Goal: Communication & Community: Answer question/provide support

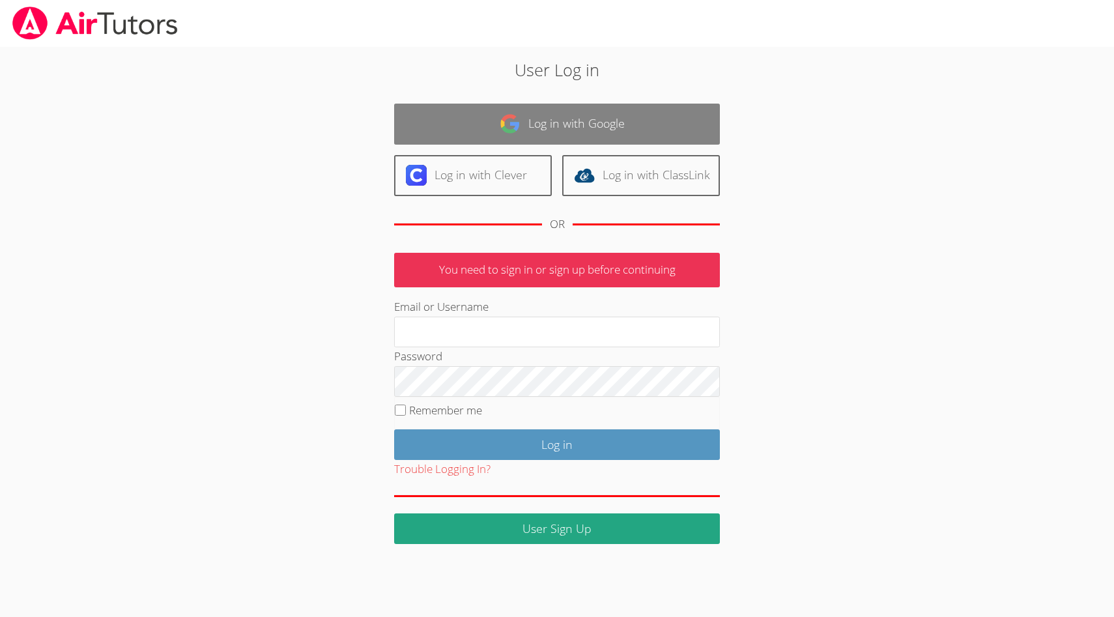
click at [545, 119] on link "Log in with Google" at bounding box center [557, 124] width 326 height 41
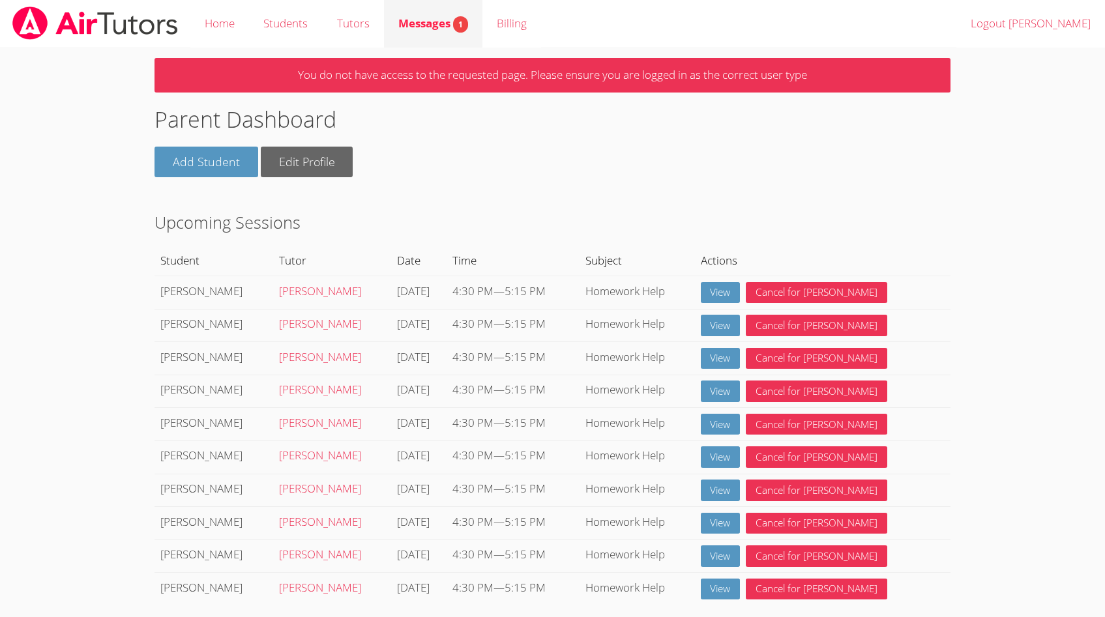
click at [423, 20] on span "Messages 1" at bounding box center [433, 23] width 70 height 15
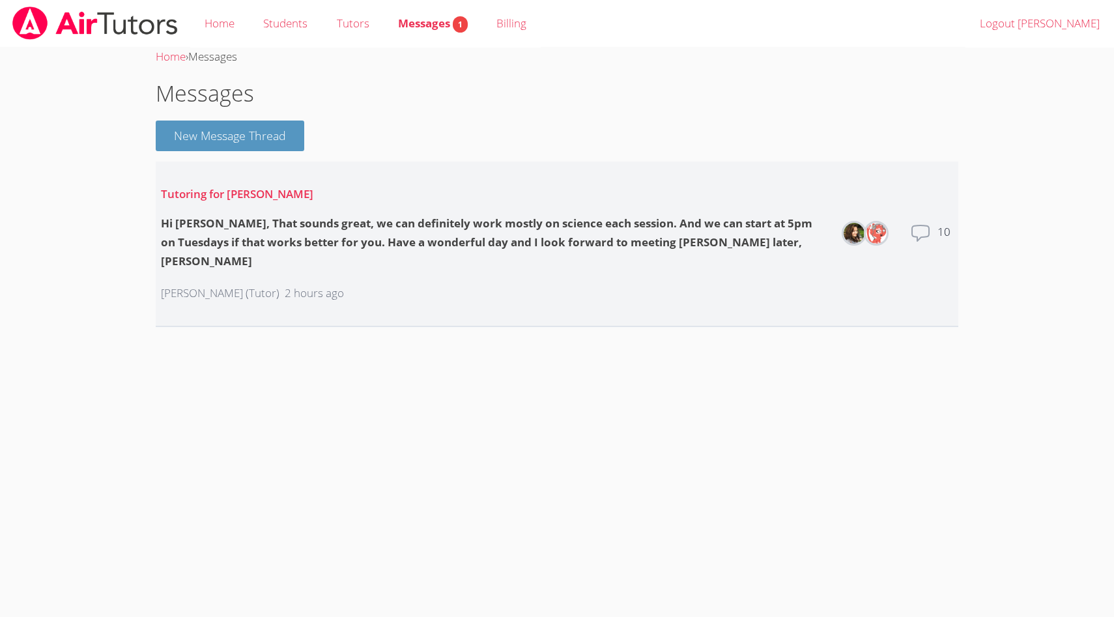
click at [920, 224] on icon at bounding box center [920, 233] width 21 height 21
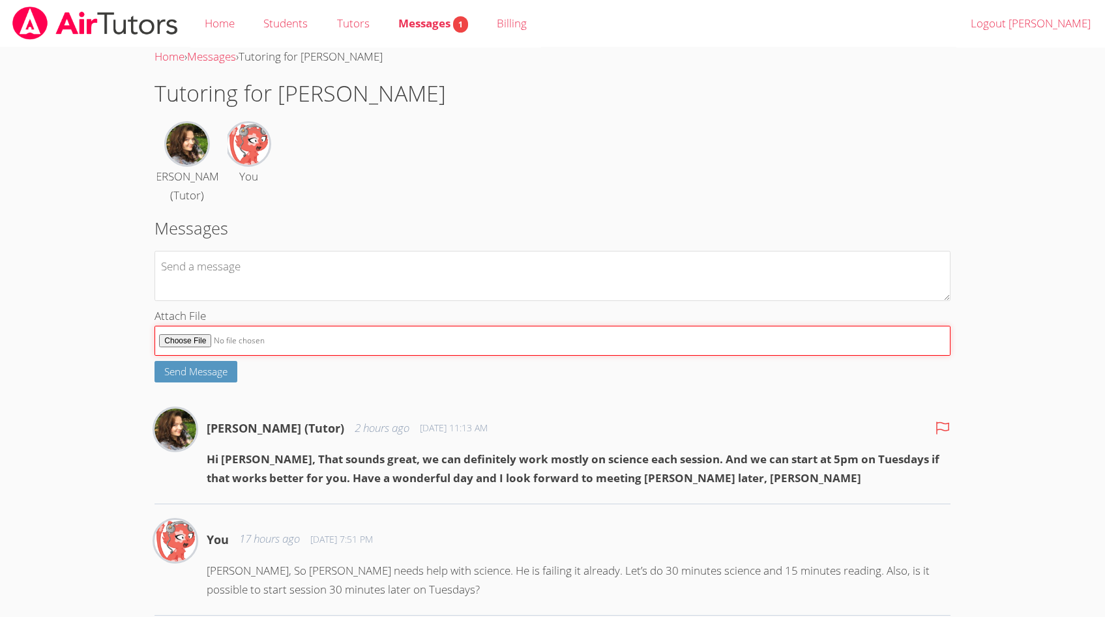
click at [181, 339] on form "Attach File Send Message" at bounding box center [551, 317] width 795 height 132
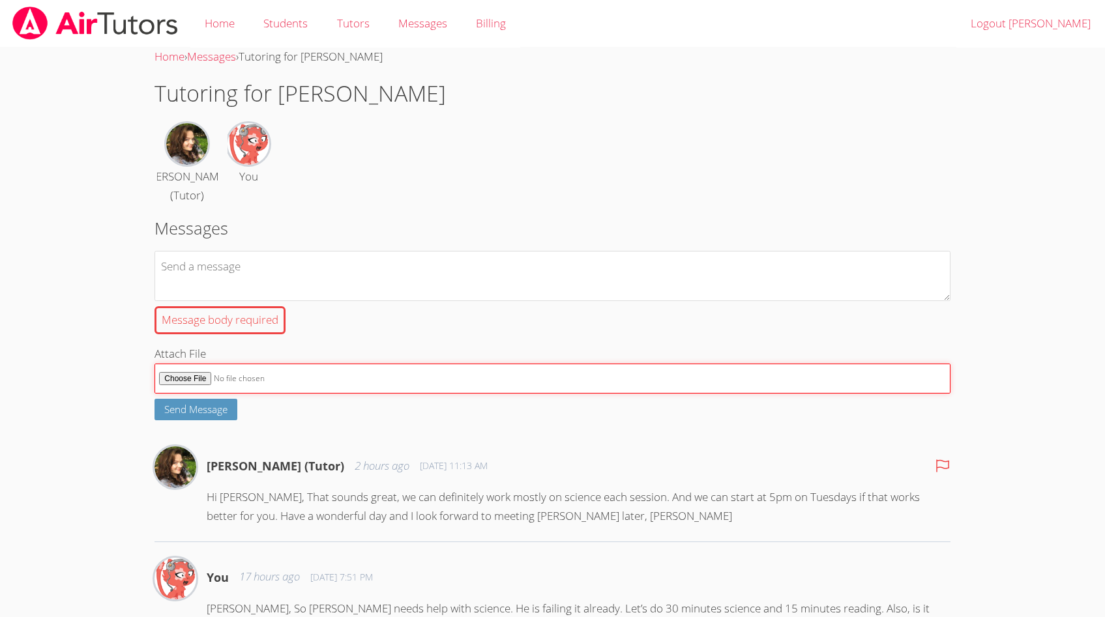
click at [175, 380] on input "Attach File" at bounding box center [551, 379] width 795 height 31
type input "C:\fakepath\[PERSON_NAME] - Urban Legend Research Proposal Planning Doc - Googl…"
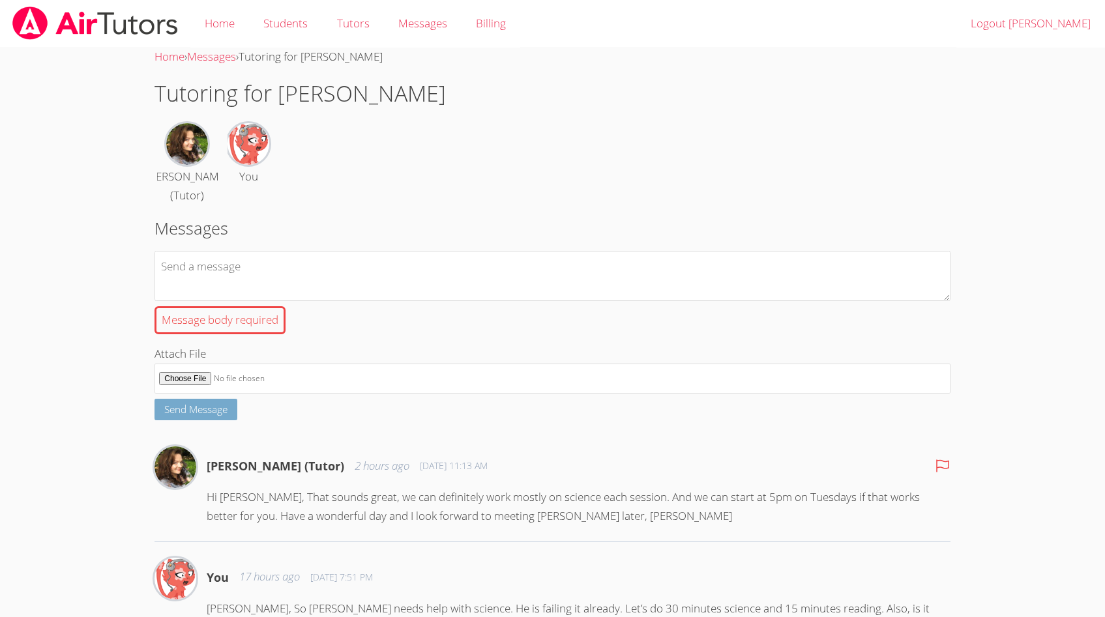
click at [182, 413] on span "Send Message" at bounding box center [195, 409] width 63 height 13
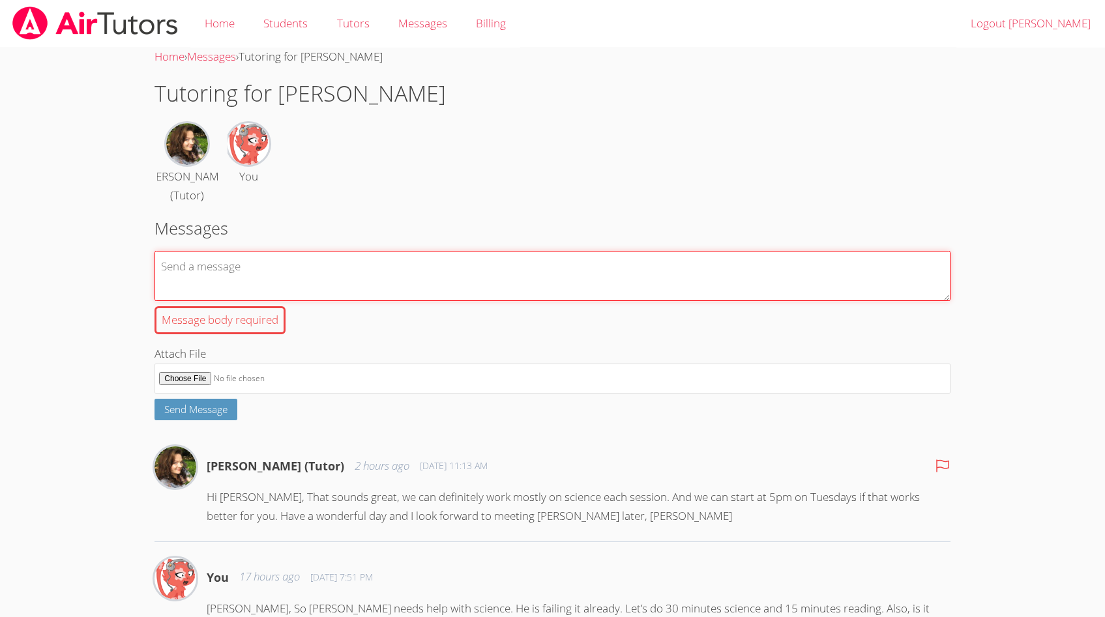
click at [191, 265] on textarea "Message body required" at bounding box center [551, 276] width 795 height 50
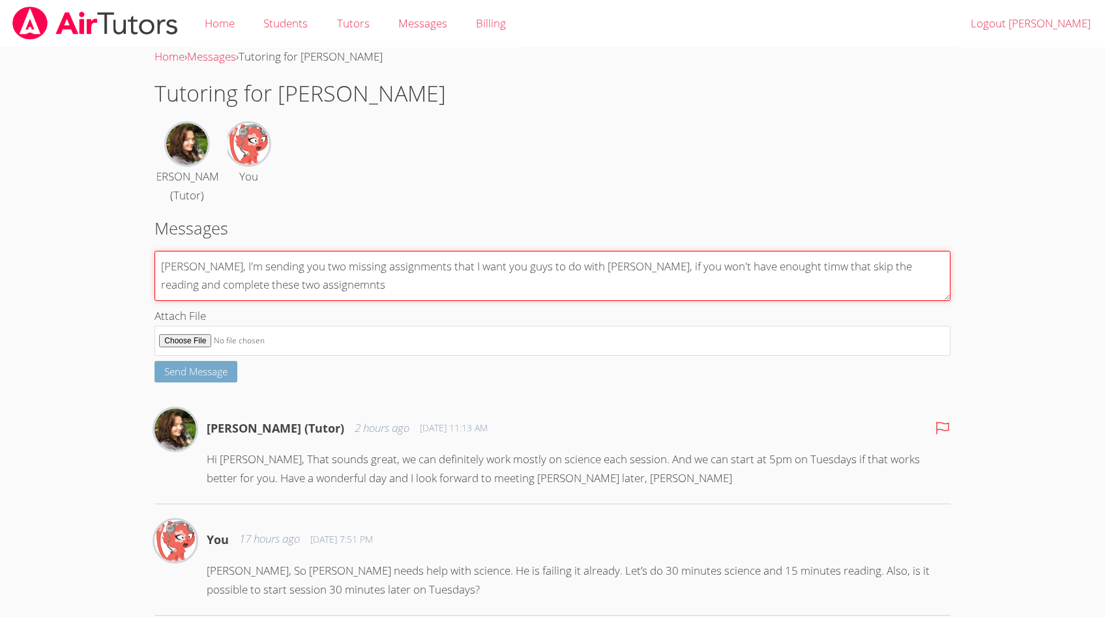
type textarea "Diana, I'm sending you two missing assignments that I want you guys to do with …"
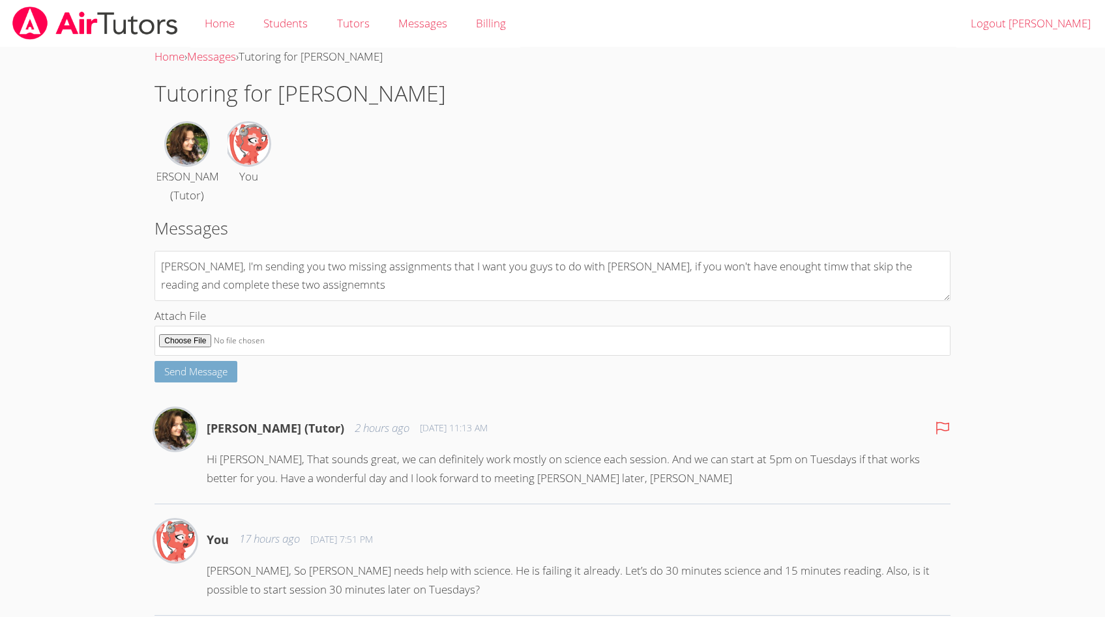
click at [193, 373] on span "Send Message" at bounding box center [195, 371] width 63 height 13
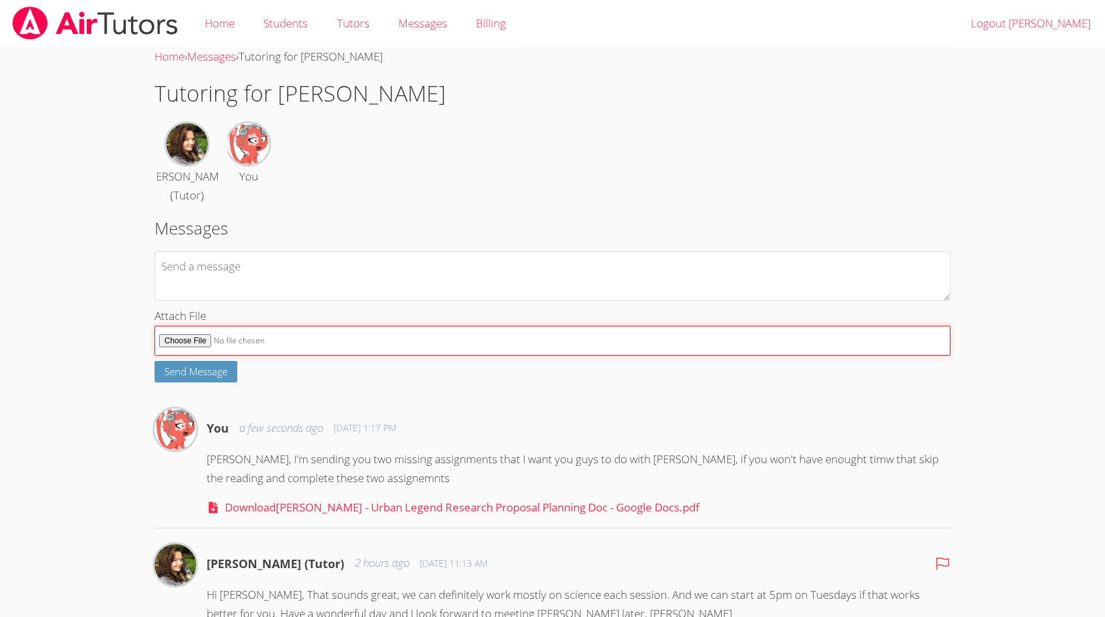
click at [183, 343] on input "Attach File" at bounding box center [551, 341] width 795 height 31
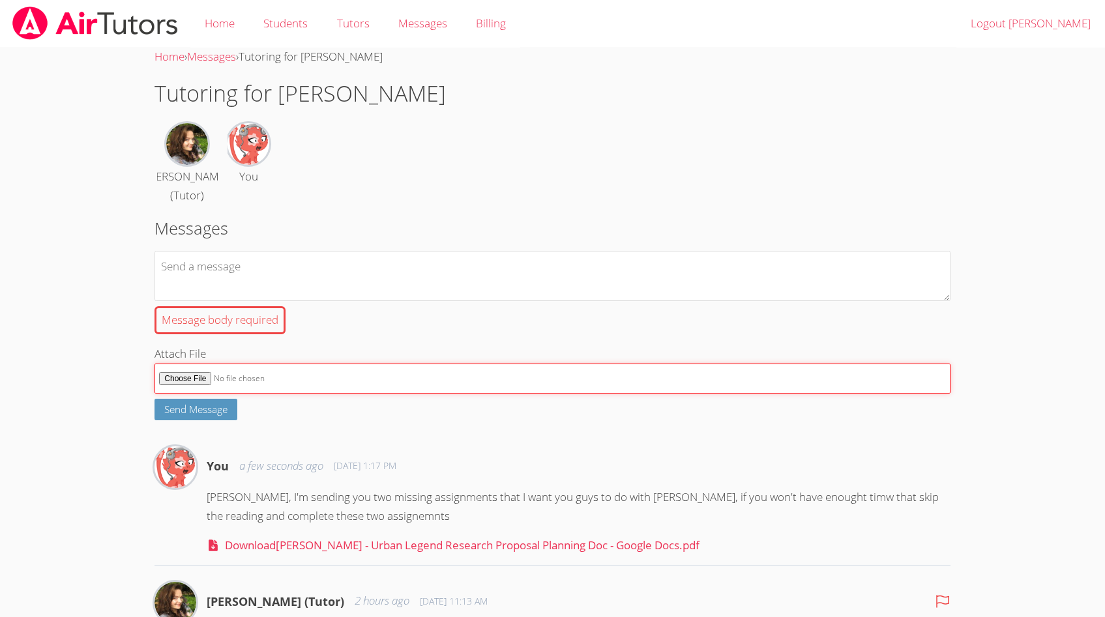
type input "C:\fakepath\Daniel Shekhtman - Scientific vs. Non Scientific Urban Legends - Go…"
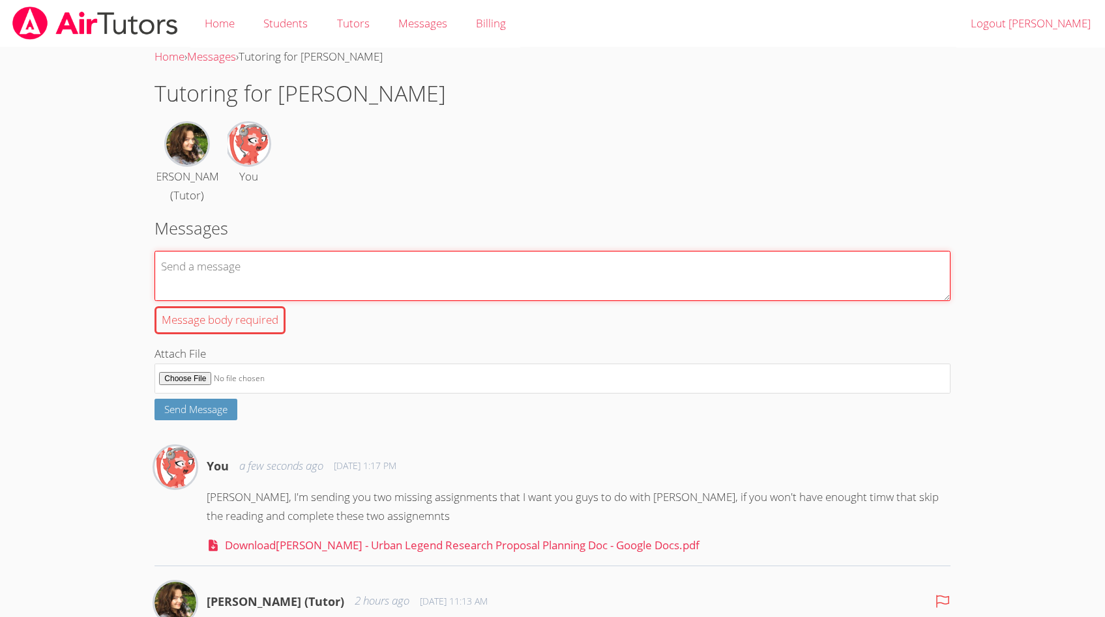
click at [226, 272] on textarea "Message body required" at bounding box center [551, 276] width 795 height 50
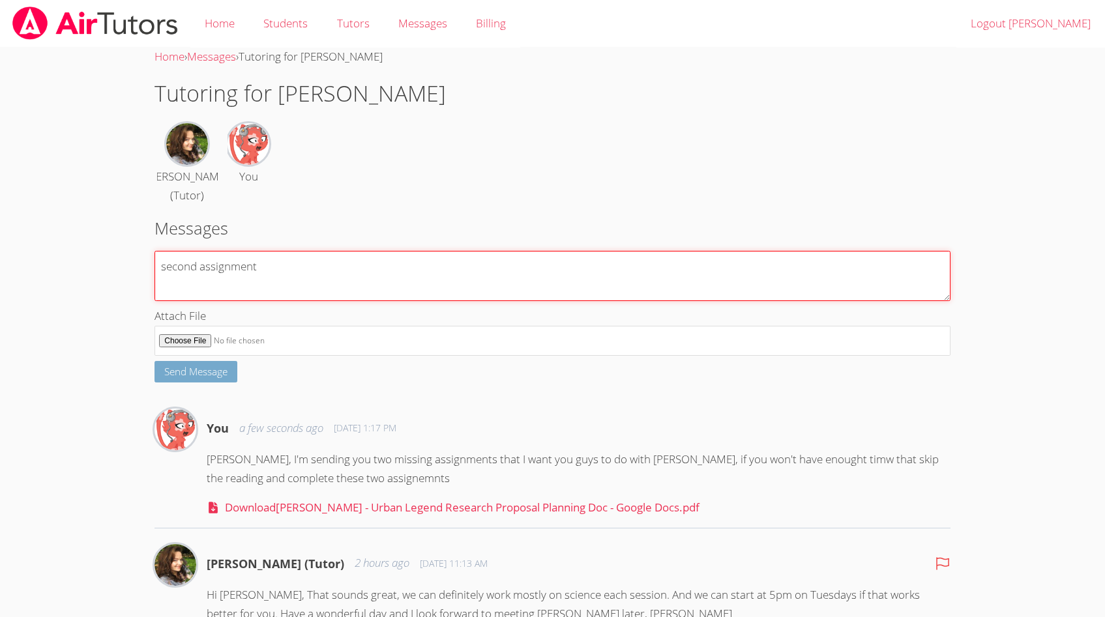
type textarea "second assignment"
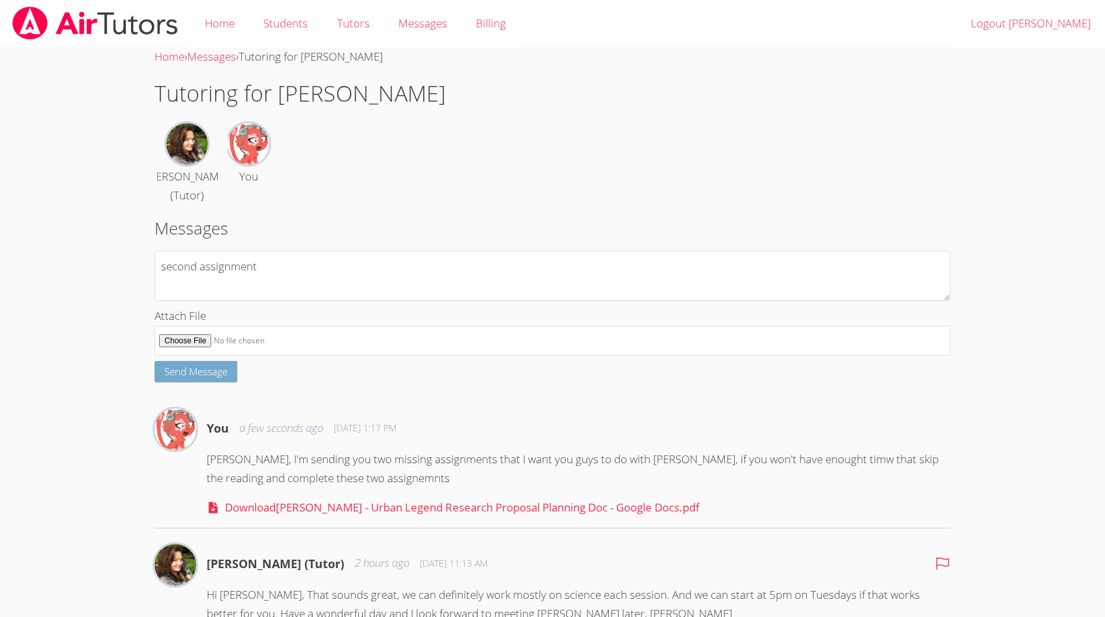
click at [201, 374] on span "Send Message" at bounding box center [195, 371] width 63 height 13
